Goal: Transaction & Acquisition: Purchase product/service

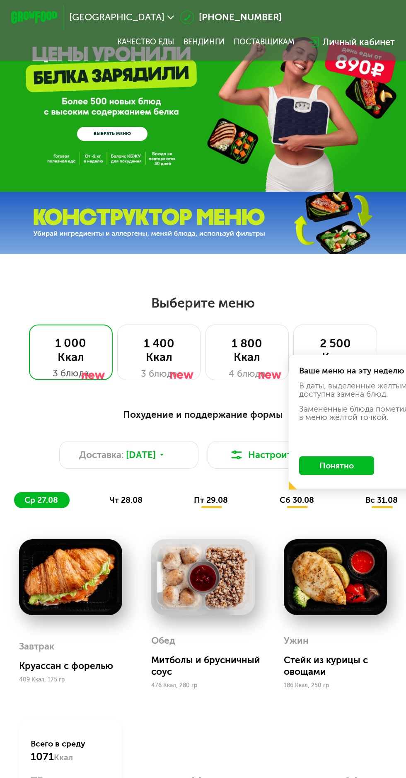
click at [165, 359] on div "1 400 Ккал" at bounding box center [159, 350] width 60 height 28
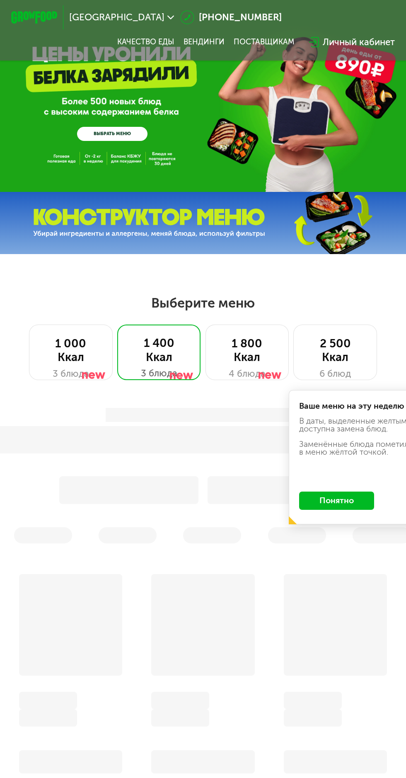
click at [350, 497] on button "Понятно" at bounding box center [336, 500] width 75 height 19
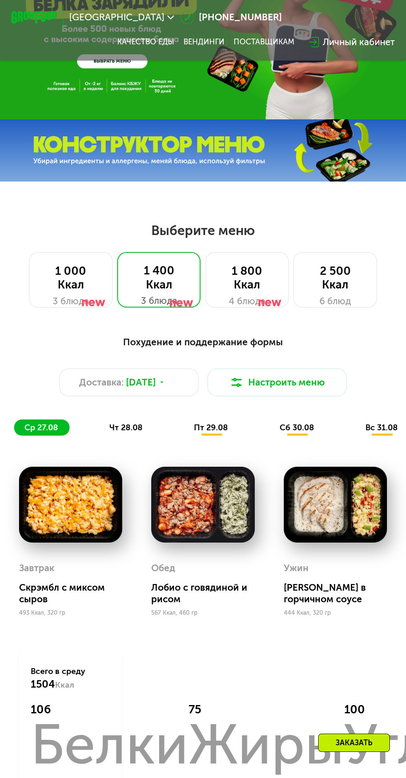
scroll to position [78, 0]
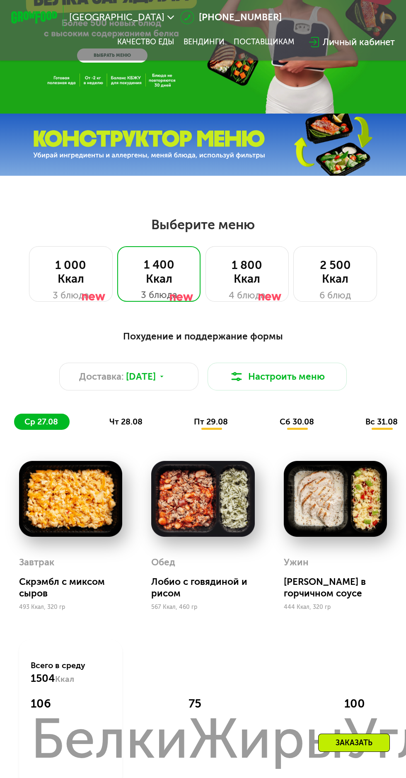
click at [279, 381] on button "Настроить меню" at bounding box center [277, 377] width 139 height 28
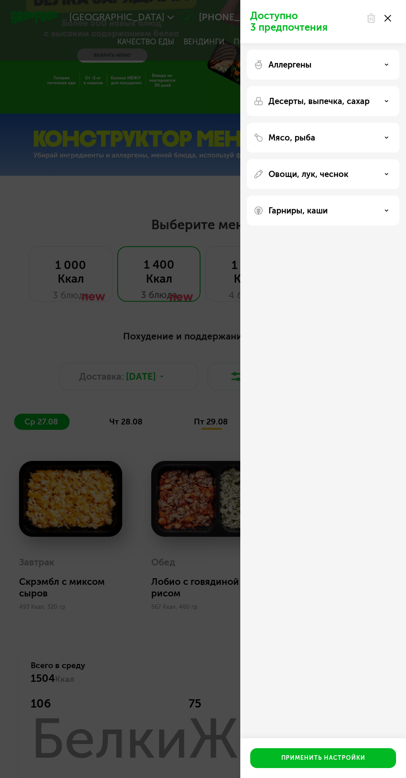
click at [197, 454] on div "Доступно 3 предпочтения Аллергены Десерты, выпечка, сахар Мясо, рыба Овощи, лук…" at bounding box center [203, 389] width 406 height 778
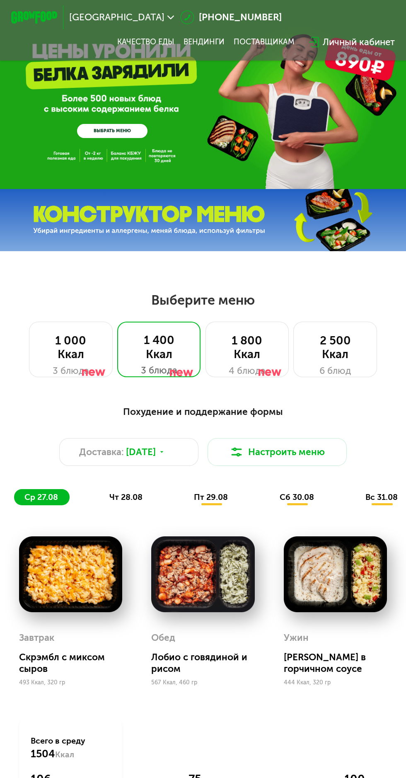
scroll to position [0, 0]
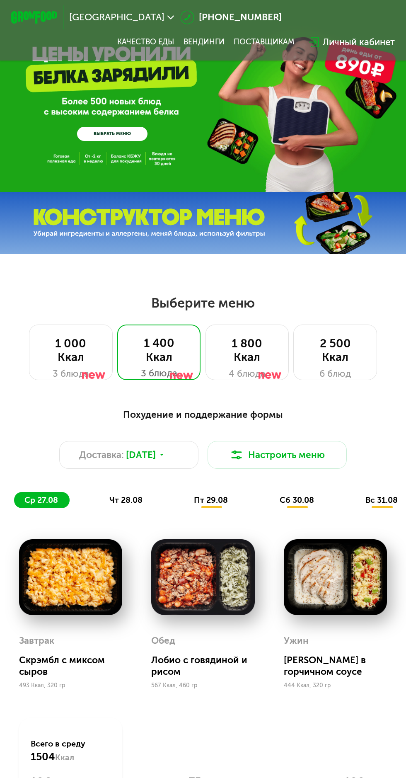
click at [109, 134] on link "ВЫБРАТЬ МЕНЮ" at bounding box center [112, 134] width 70 height 14
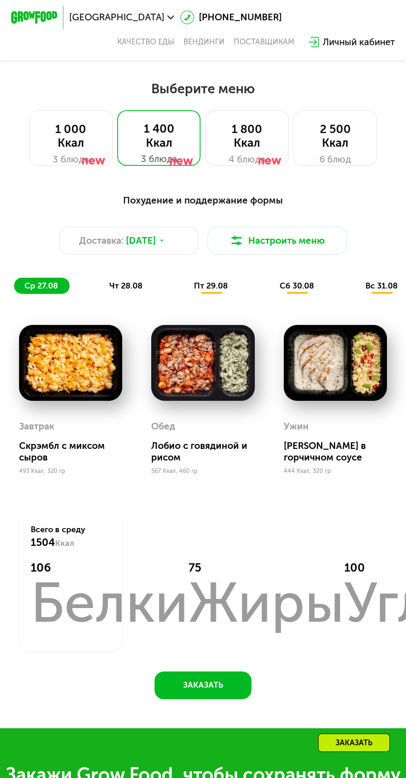
scroll to position [234, 0]
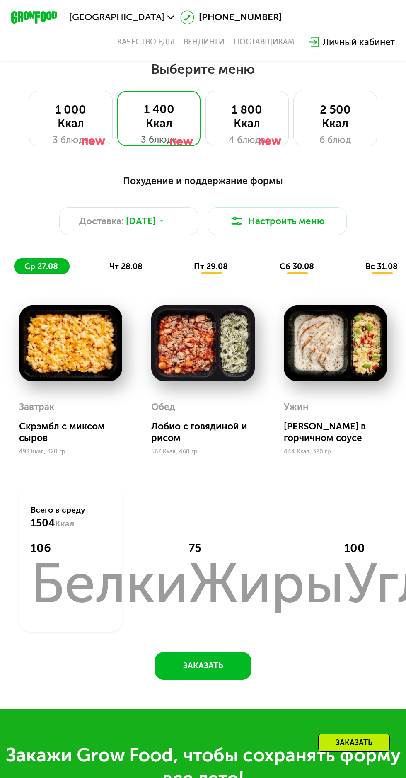
click at [133, 266] on span "чт 28.08" at bounding box center [125, 266] width 33 height 10
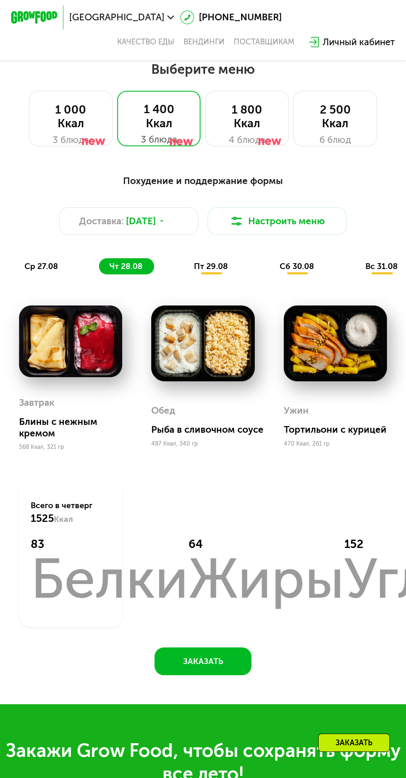
click at [205, 268] on span "пт 29.08" at bounding box center [211, 266] width 34 height 10
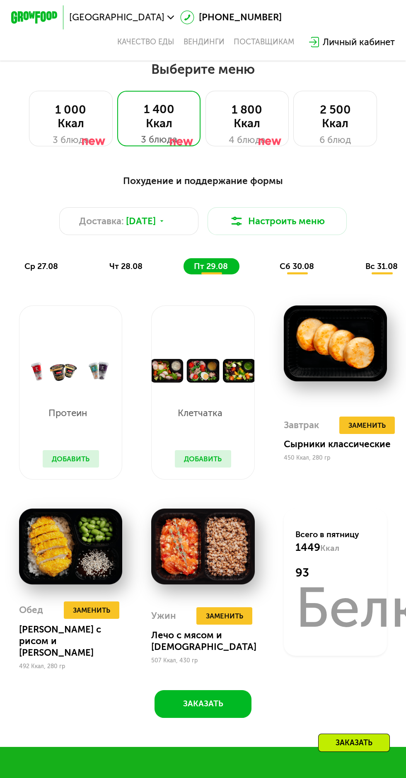
click at [355, 273] on div "сб 30.08" at bounding box center [382, 266] width 54 height 16
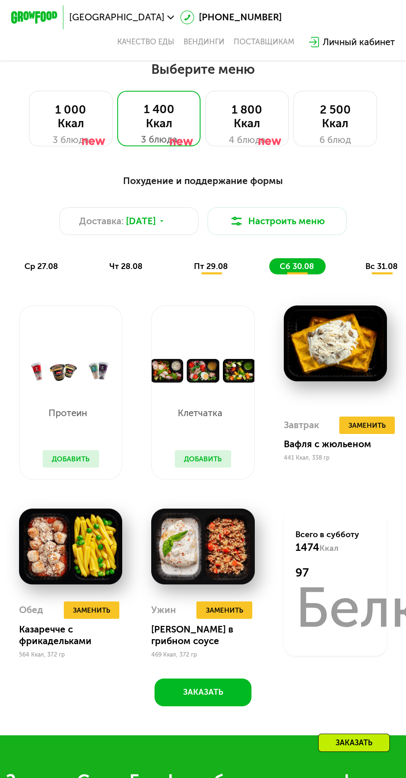
click at [365, 269] on span "вс 31.08" at bounding box center [381, 266] width 32 height 10
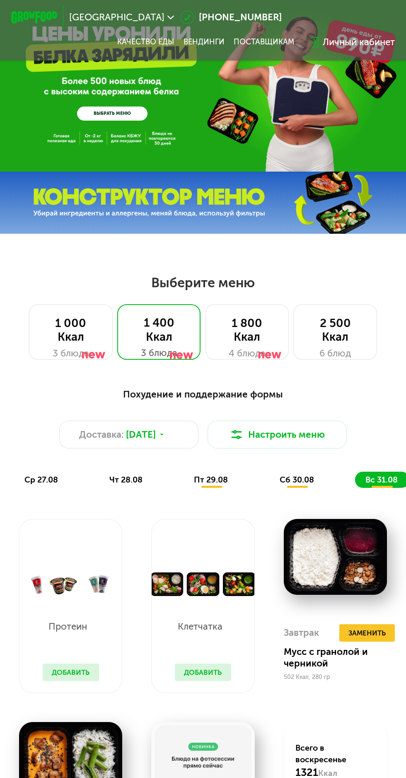
scroll to position [0, 0]
